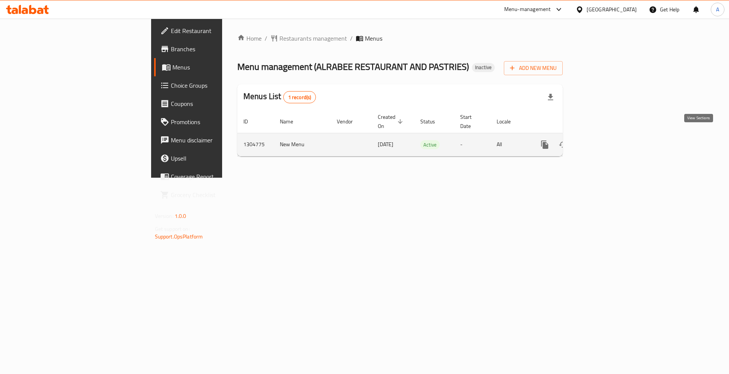
click at [609, 136] on link "enhanced table" at bounding box center [599, 145] width 18 height 18
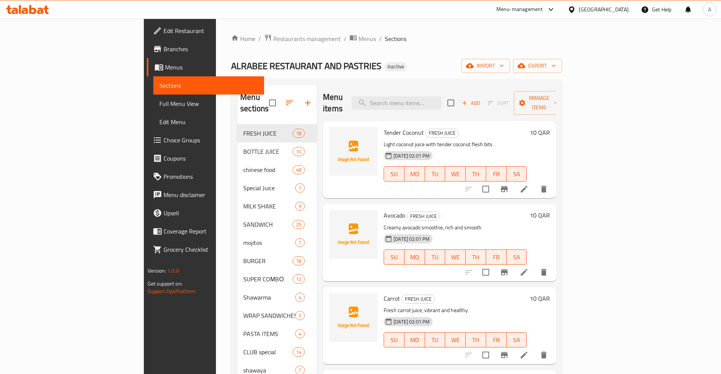
click at [543, 8] on div "Menu-management" at bounding box center [520, 9] width 47 height 9
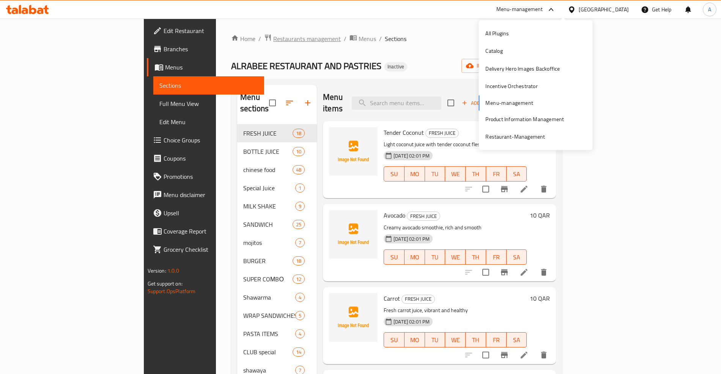
click at [273, 42] on span "Restaurants management" at bounding box center [307, 38] width 68 height 9
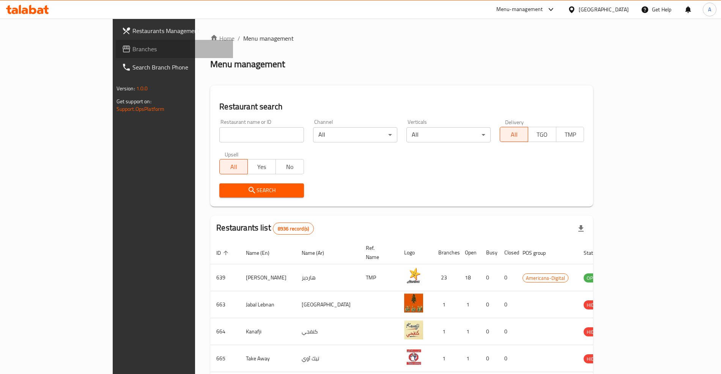
click at [132, 52] on span "Branches" at bounding box center [179, 48] width 95 height 9
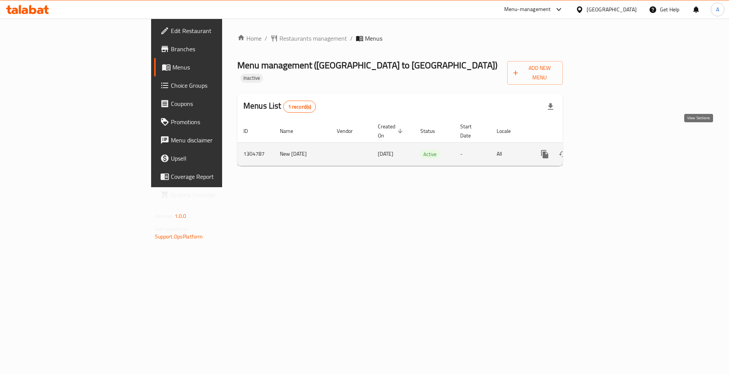
click at [604, 150] on icon "enhanced table" at bounding box center [599, 154] width 9 height 9
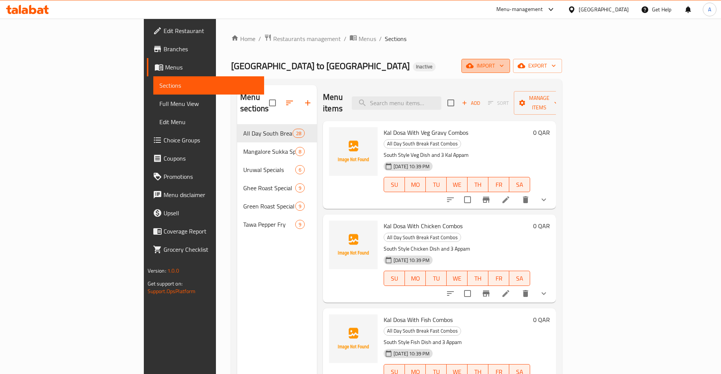
click at [504, 69] on span "import" at bounding box center [486, 65] width 36 height 9
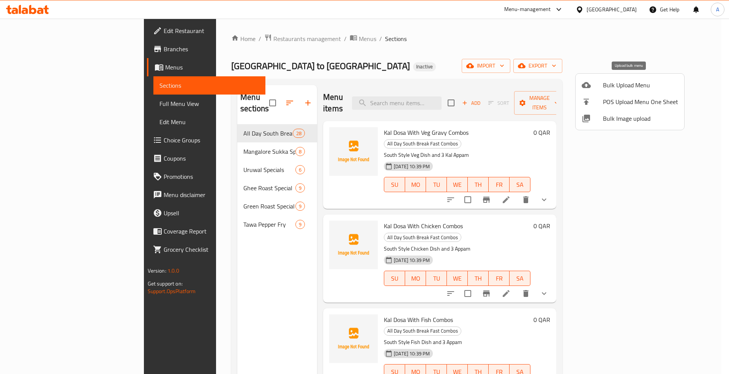
click at [622, 84] on span "Bulk Upload Menu" at bounding box center [640, 84] width 75 height 9
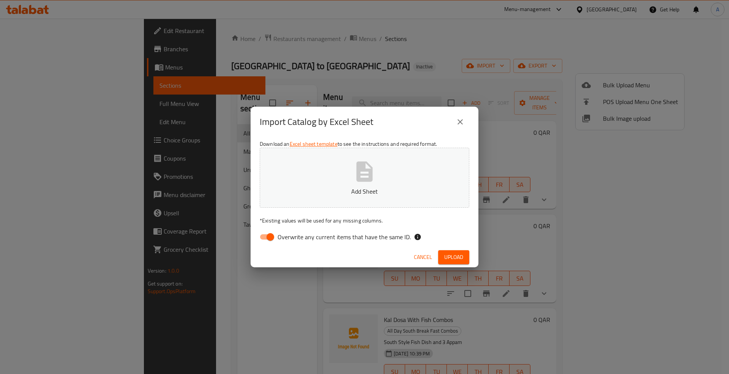
click at [306, 241] on span "Overwrite any current items that have the same ID." at bounding box center [343, 236] width 133 height 9
click at [292, 242] on input "Overwrite any current items that have the same ID." at bounding box center [270, 237] width 43 height 14
checkbox input "false"
click at [449, 258] on span "Upload" at bounding box center [453, 256] width 19 height 9
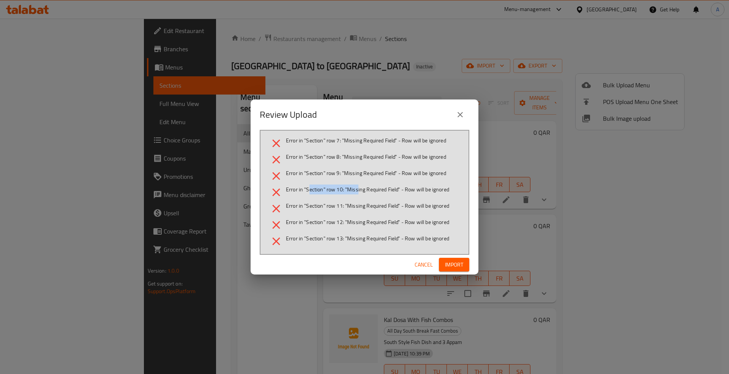
drag, startPoint x: 309, startPoint y: 188, endPoint x: 359, endPoint y: 187, distance: 50.5
click at [358, 187] on span "Error in "Section" row 10: "Missing Required Field" - Row will be ignored" at bounding box center [367, 190] width 163 height 8
click at [418, 260] on span "Cancel" at bounding box center [424, 264] width 18 height 9
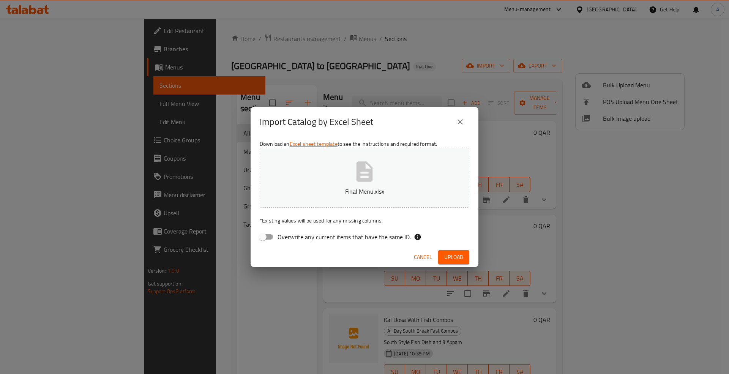
click at [454, 259] on span "Upload" at bounding box center [453, 256] width 19 height 9
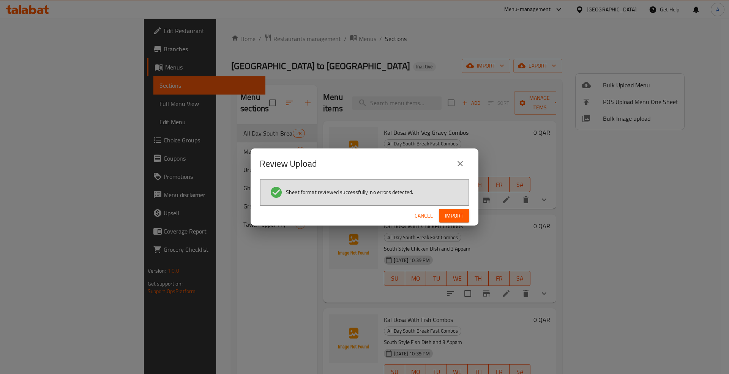
click at [446, 216] on span "Import" at bounding box center [454, 215] width 18 height 9
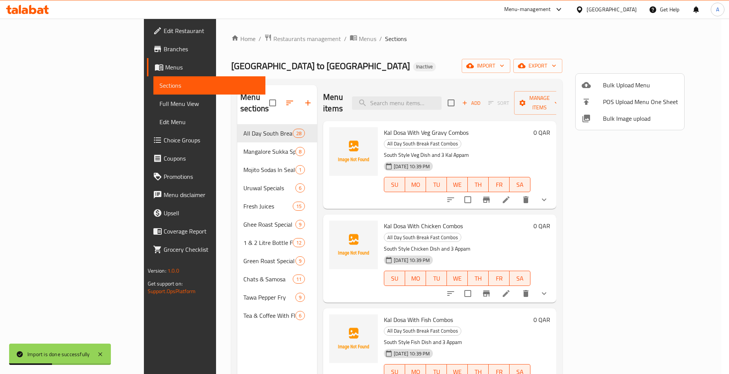
click at [36, 104] on div at bounding box center [364, 187] width 729 height 374
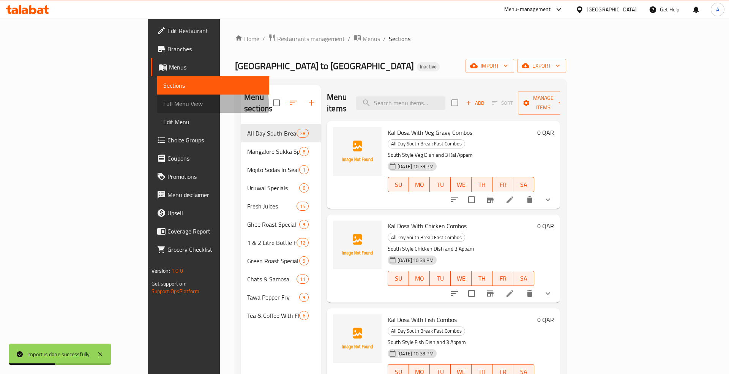
click at [163, 104] on span "Full Menu View" at bounding box center [213, 103] width 100 height 9
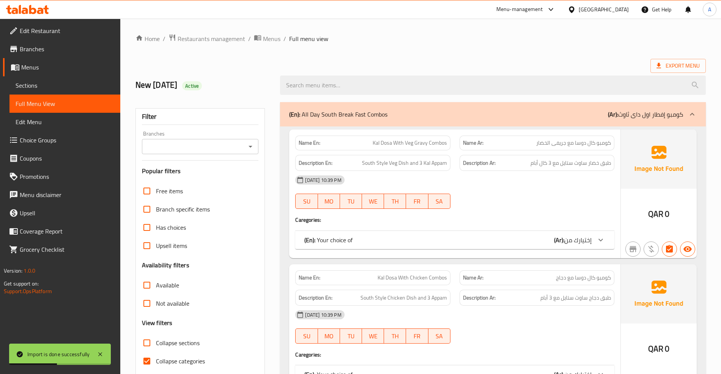
click at [145, 345] on input "Collapse sections" at bounding box center [147, 343] width 18 height 18
checkbox input "true"
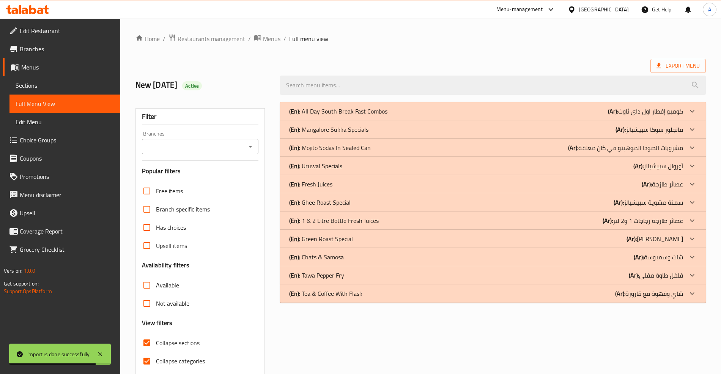
click at [633, 116] on p "(Ar): شاي وقهوة مع قارورة" at bounding box center [645, 111] width 75 height 9
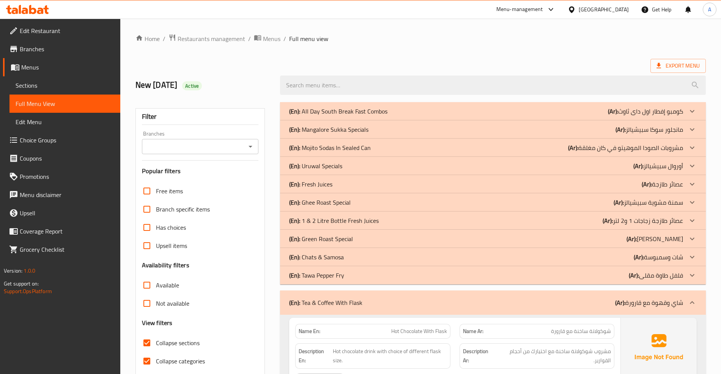
click at [656, 116] on p "(Ar): شات وسمبوسة" at bounding box center [645, 111] width 75 height 9
click at [656, 116] on p "(Ar): عصائر طازجة زجاجات 1 و2 لتر" at bounding box center [645, 111] width 75 height 9
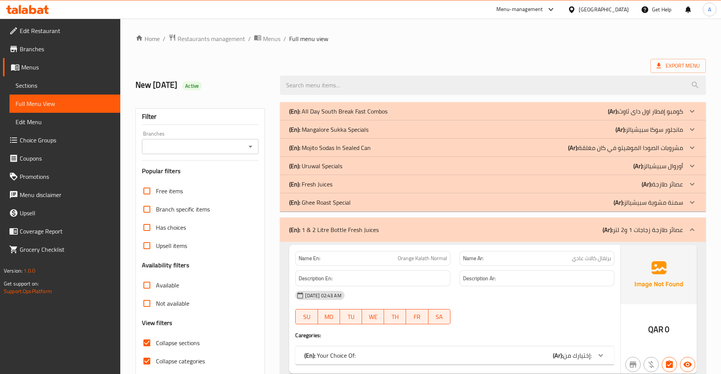
click at [659, 116] on p "(Ar): عصائر طازجة" at bounding box center [645, 111] width 75 height 9
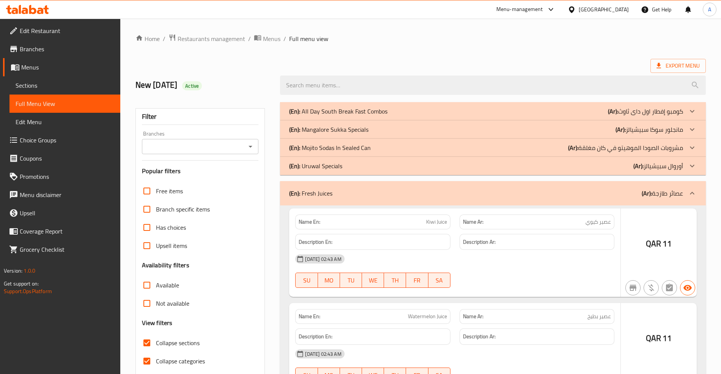
click at [652, 116] on p "(Ar): مشروبات الصودا الموهيتو في كان مغلقة" at bounding box center [645, 111] width 75 height 9
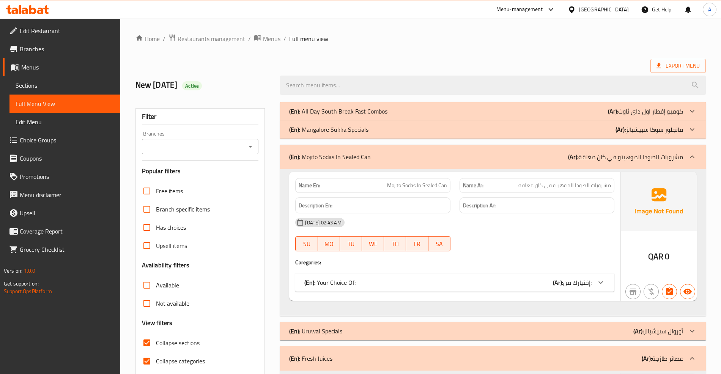
click at [463, 283] on div "(En): Your Choice Of: (Ar): إختيارك من:" at bounding box center [447, 282] width 287 height 9
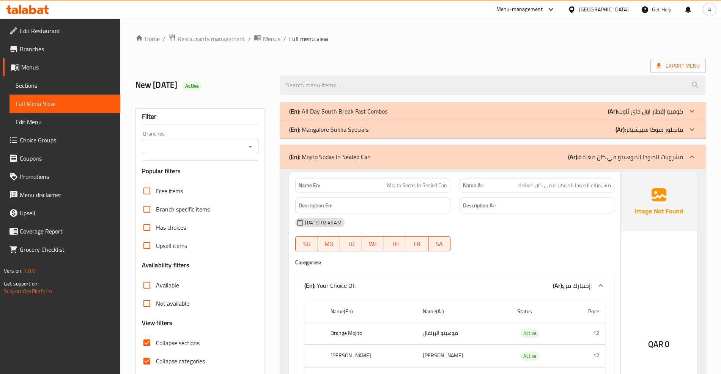
scroll to position [202, 0]
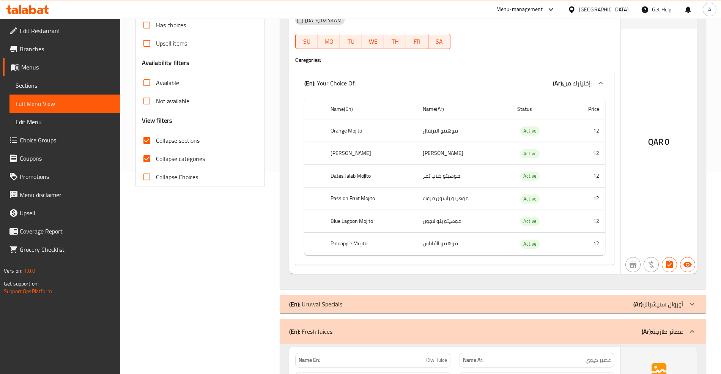
click at [147, 160] on input "Collapse categories" at bounding box center [147, 159] width 18 height 18
checkbox input "false"
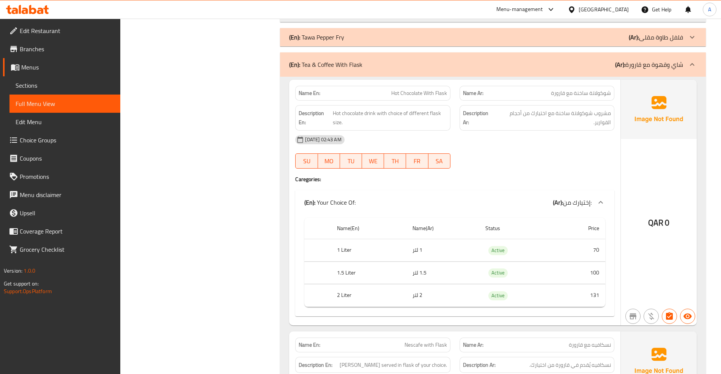
scroll to position [6580, 0]
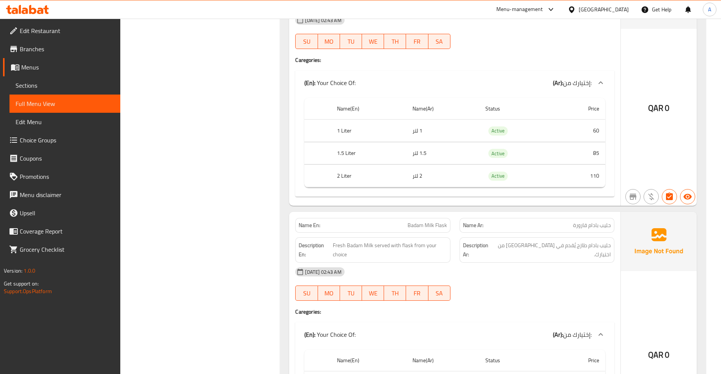
drag, startPoint x: 162, startPoint y: 109, endPoint x: 161, endPoint y: 266, distance: 156.8
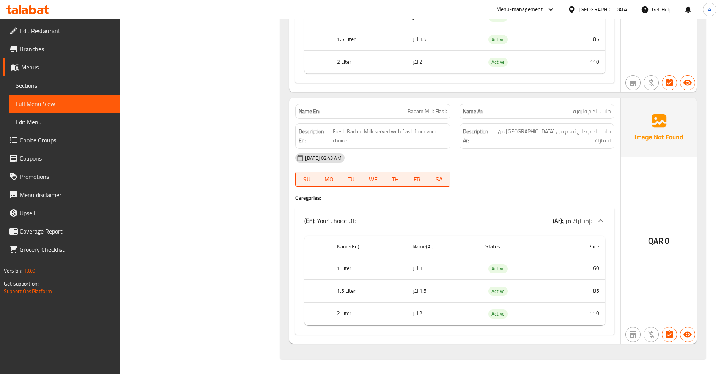
drag, startPoint x: 161, startPoint y: 266, endPoint x: 161, endPoint y: 328, distance: 62.3
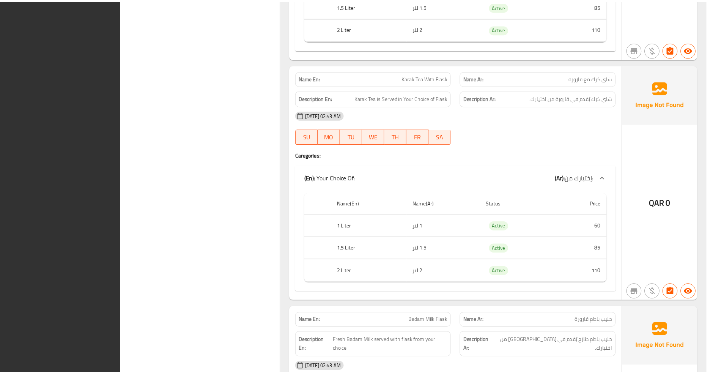
scroll to position [7681, 0]
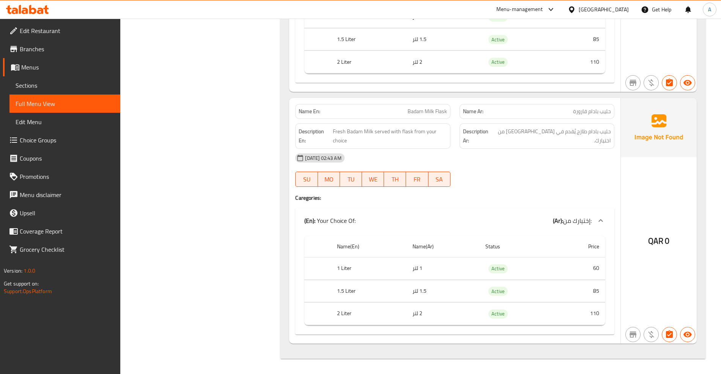
click at [626, 11] on div "[GEOGRAPHIC_DATA]" at bounding box center [604, 9] width 50 height 8
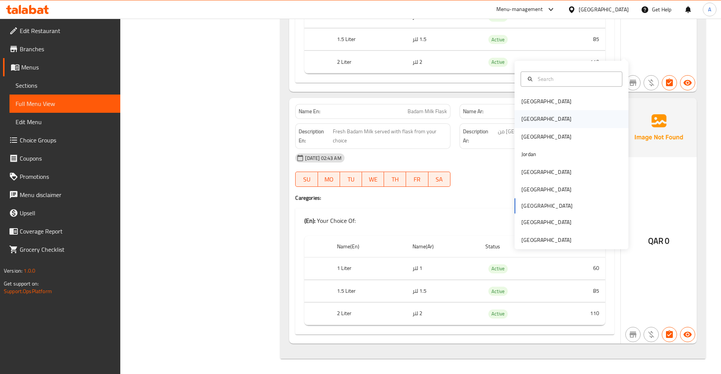
click at [530, 110] on div "Egypt" at bounding box center [547, 118] width 62 height 17
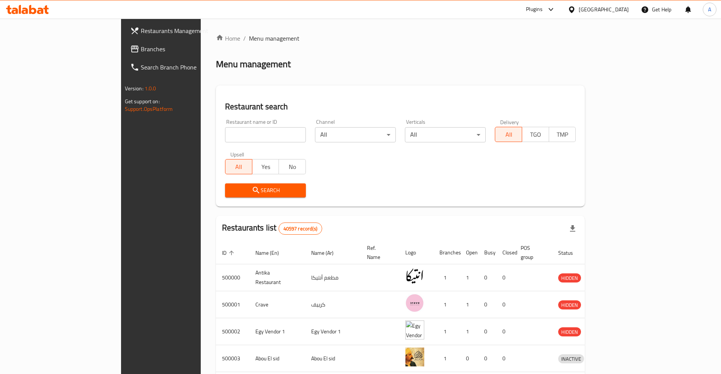
click at [141, 46] on span "Branches" at bounding box center [188, 48] width 95 height 9
